Goal: Task Accomplishment & Management: Manage account settings

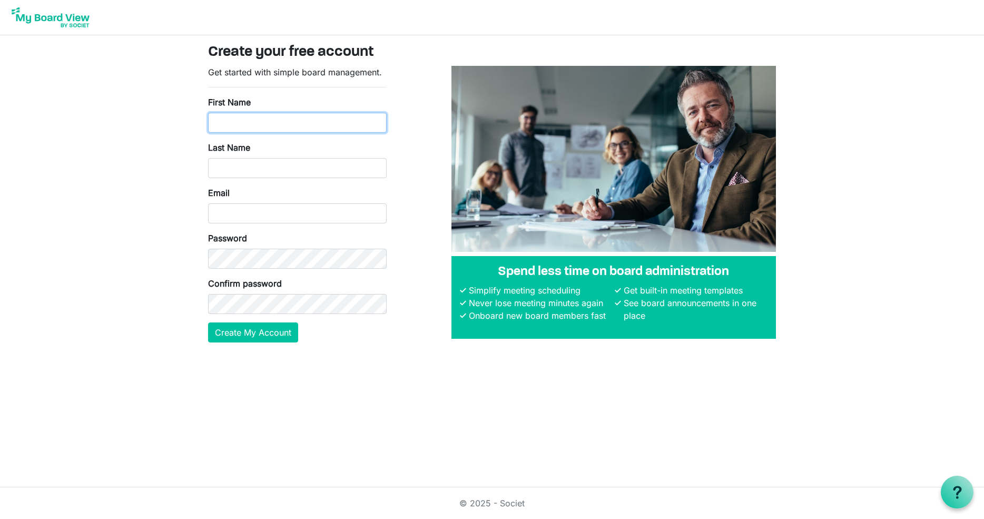
click at [228, 120] on input "First Name" at bounding box center [297, 123] width 179 height 20
type input "Amy"
type input "Craft"
click at [247, 209] on input "Email" at bounding box center [297, 213] width 179 height 20
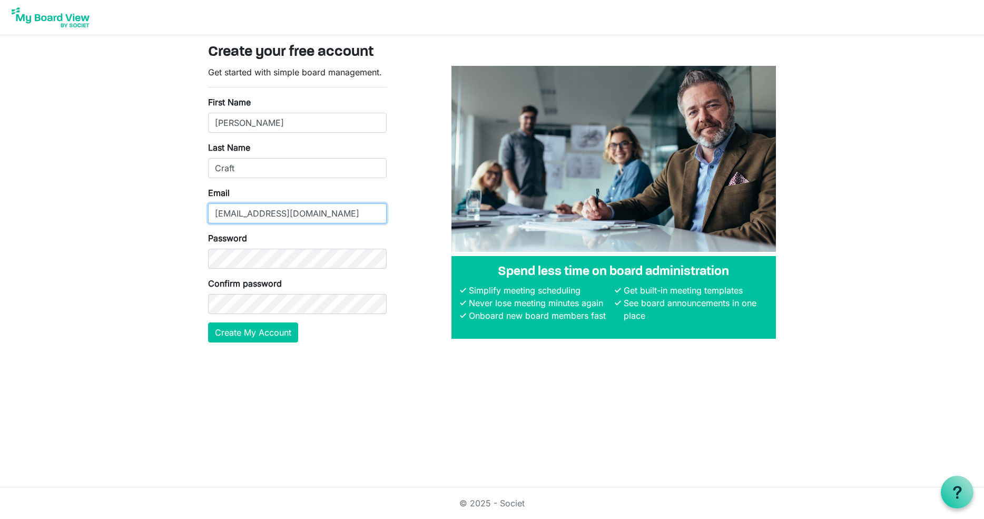
type input "[EMAIL_ADDRESS][DOMAIN_NAME]"
click at [235, 342] on button "Create My Account" at bounding box center [253, 332] width 90 height 20
click at [266, 336] on button "Create My Account" at bounding box center [253, 332] width 90 height 20
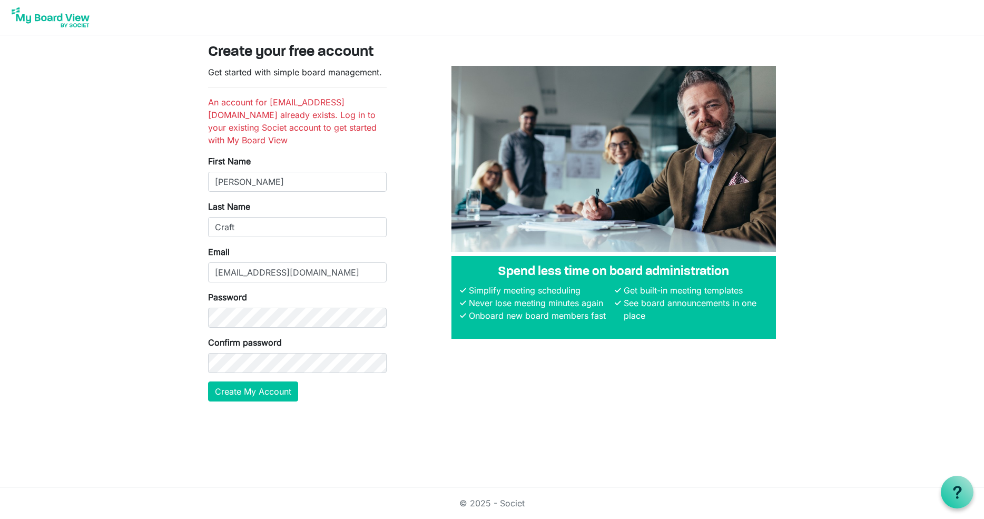
click at [54, 15] on img at bounding box center [50, 17] width 84 height 26
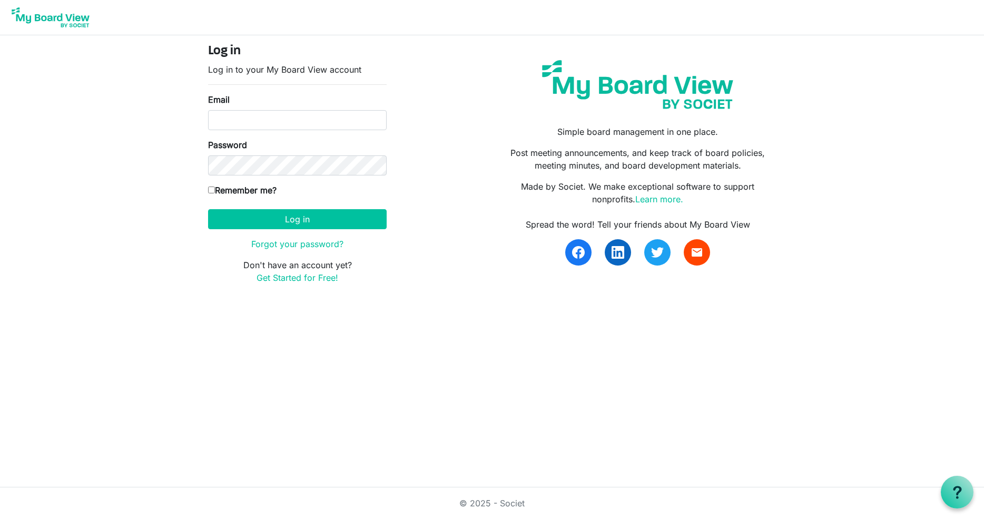
click at [70, 24] on img at bounding box center [50, 17] width 84 height 26
drag, startPoint x: 303, startPoint y: 220, endPoint x: 367, endPoint y: 259, distance: 74.3
click at [366, 259] on form "Log in Log in to your My Board View account Email Password Remember me? America…" at bounding box center [297, 164] width 179 height 240
click at [250, 128] on input "Email" at bounding box center [297, 120] width 179 height 20
type input "aklassen@butlerart.com"
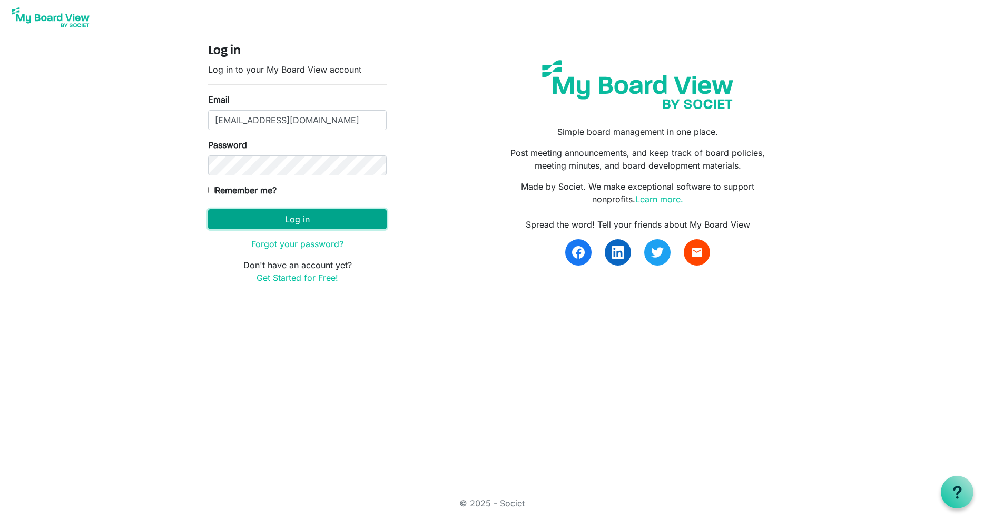
click at [307, 217] on button "Log in" at bounding box center [297, 219] width 179 height 20
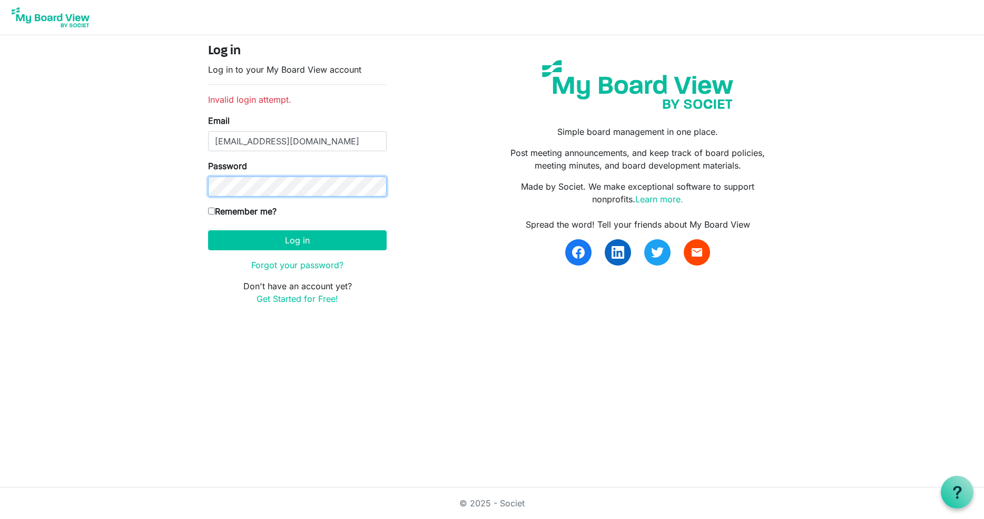
click at [208, 230] on button "Log in" at bounding box center [297, 240] width 179 height 20
click at [276, 262] on link "Forgot your password?" at bounding box center [297, 265] width 92 height 11
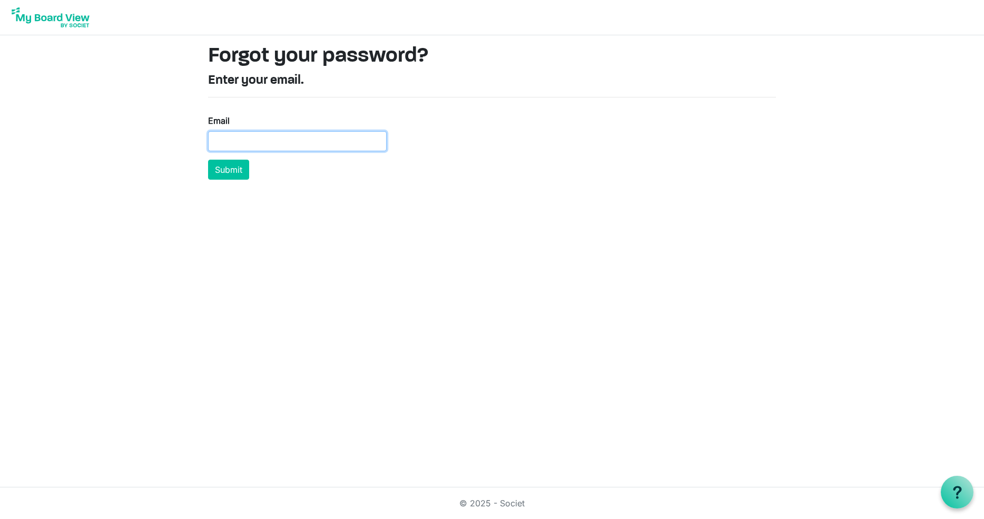
click at [246, 133] on input "Email" at bounding box center [297, 141] width 179 height 20
type input "[EMAIL_ADDRESS][DOMAIN_NAME]"
click at [223, 166] on button "Submit" at bounding box center [228, 170] width 41 height 20
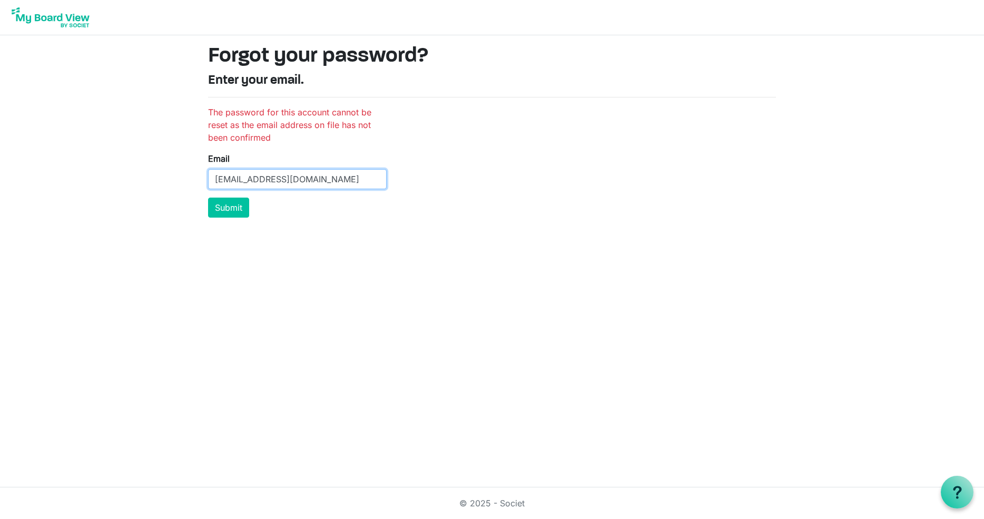
drag, startPoint x: 327, startPoint y: 180, endPoint x: 191, endPoint y: 172, distance: 136.7
click at [191, 172] on body "Forgot your password? Enter your email. The password for this account cannot be…" at bounding box center [492, 113] width 984 height 226
type input "[EMAIL_ADDRESS][DOMAIN_NAME]"
click at [208, 198] on button "Submit" at bounding box center [228, 208] width 41 height 20
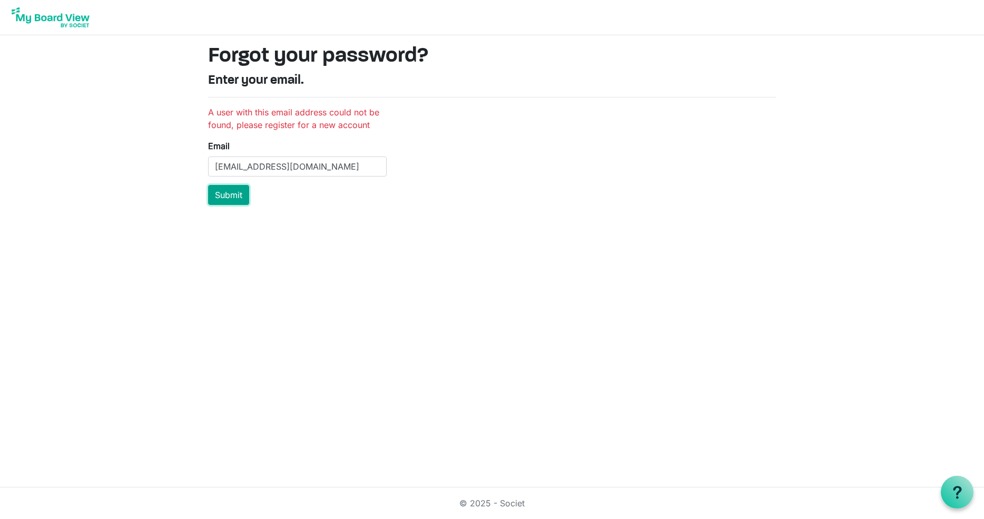
click at [223, 190] on button "Submit" at bounding box center [228, 195] width 41 height 20
